Goal: Task Accomplishment & Management: Complete application form

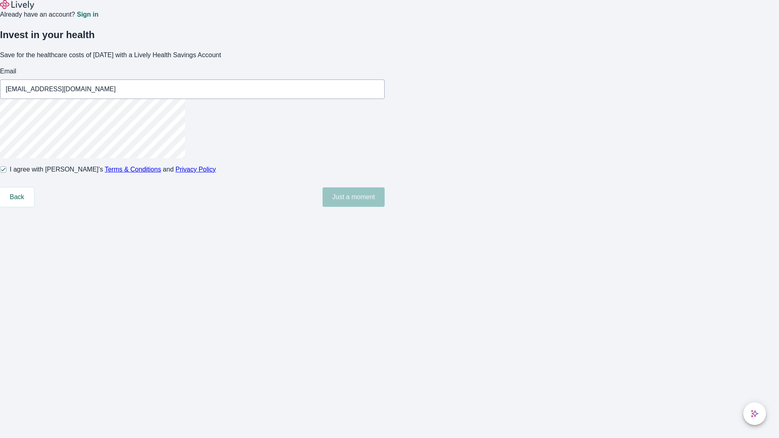
type input "[EMAIL_ADDRESS][DOMAIN_NAME]"
click at [6, 173] on input "I agree with Lively’s Terms & Conditions and Privacy Policy" at bounding box center [3, 169] width 6 height 6
checkbox input "false"
type input "[EMAIL_ADDRESS][DOMAIN_NAME]"
click at [6, 173] on input "I agree with Lively’s Terms & Conditions and Privacy Policy" at bounding box center [3, 169] width 6 height 6
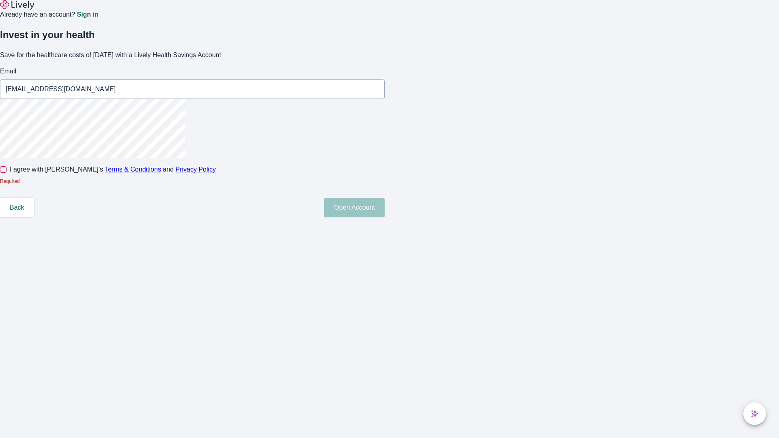
checkbox input "true"
click at [385, 207] on button "Open Account" at bounding box center [354, 196] width 60 height 19
